Goal: Find specific page/section: Find specific page/section

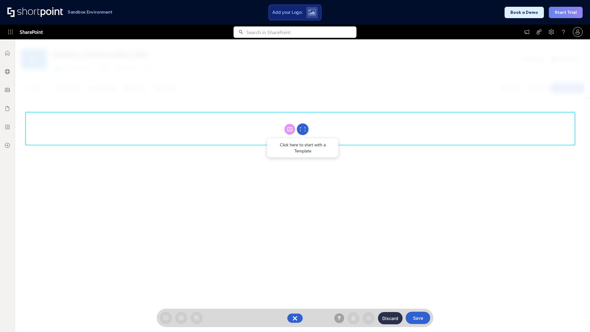
click at [303, 129] on circle at bounding box center [303, 130] width 12 height 12
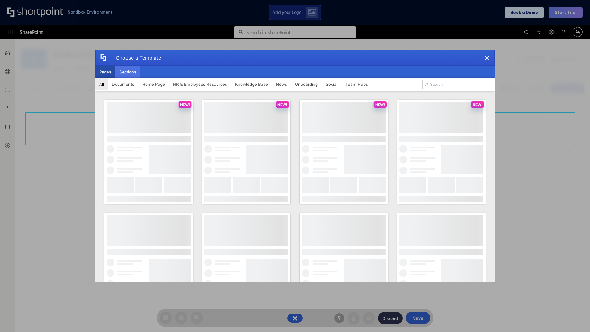
click at [128, 72] on button "Sections" at bounding box center [127, 72] width 25 height 12
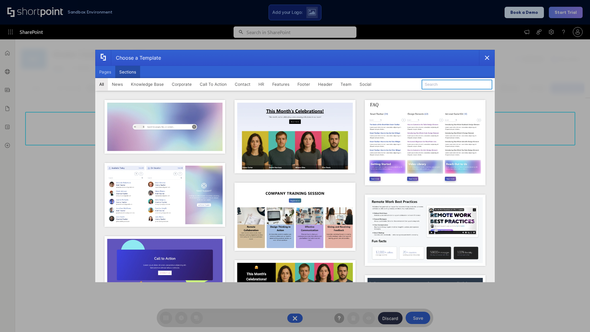
type input "Company News"
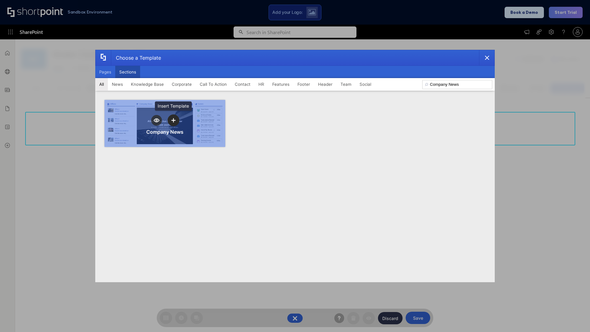
click at [173, 120] on icon "template selector" at bounding box center [173, 120] width 4 height 4
